Goal: Find specific page/section: Find specific page/section

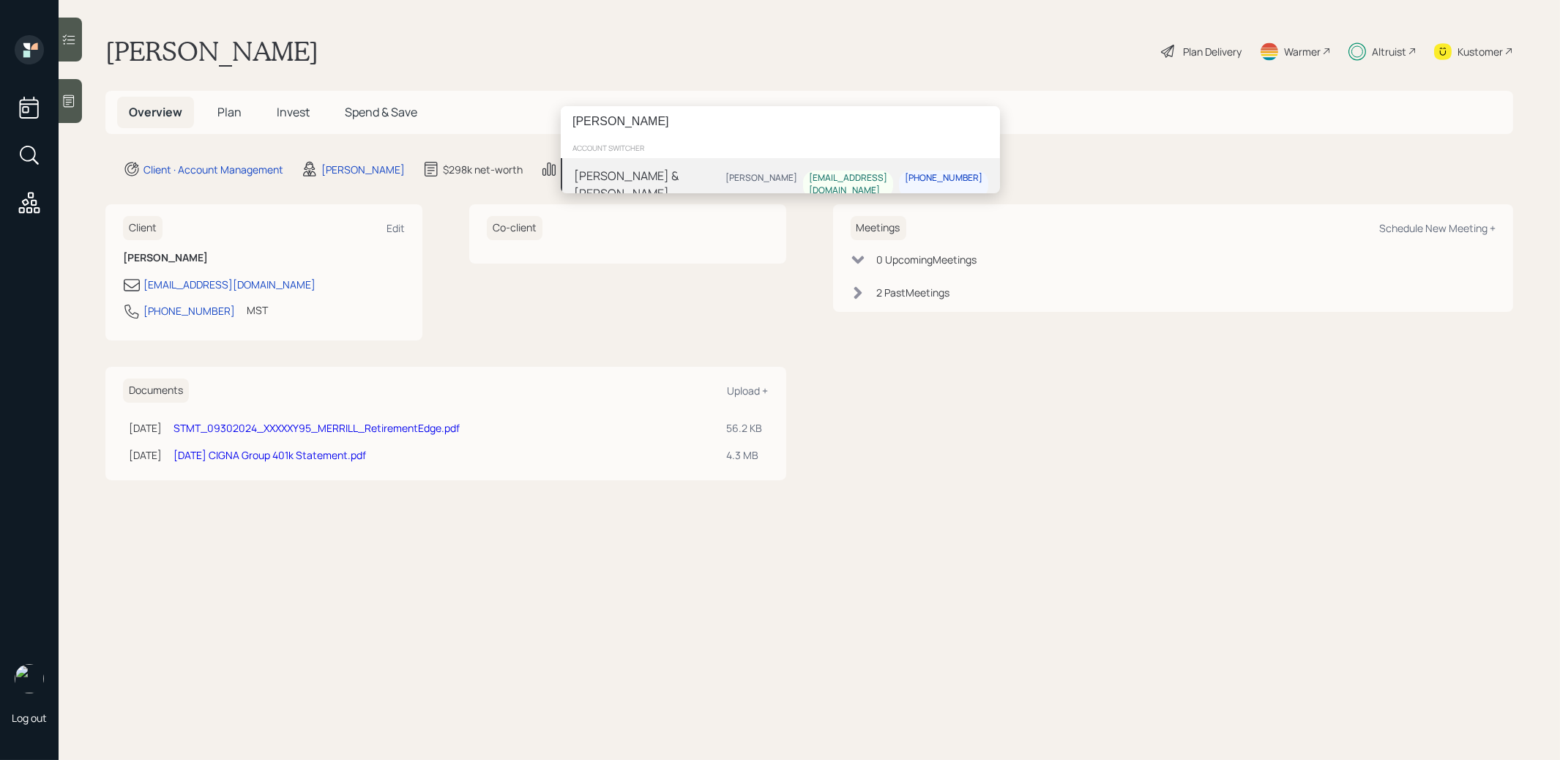
type input "lisa egs"
click at [631, 180] on div "[PERSON_NAME] & [PERSON_NAME]" at bounding box center [647, 184] width 146 height 35
